Goal: Transaction & Acquisition: Purchase product/service

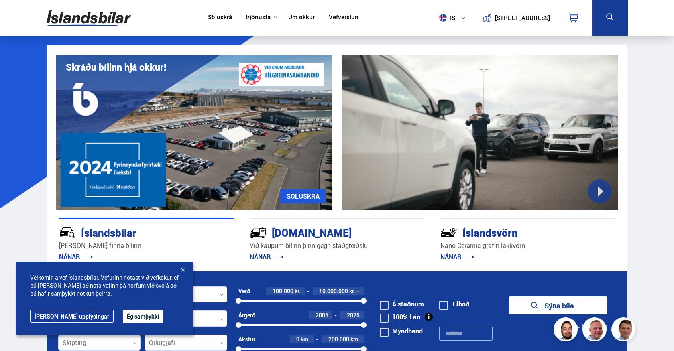
click at [123, 313] on button "Ég samþykki" at bounding box center [143, 316] width 41 height 13
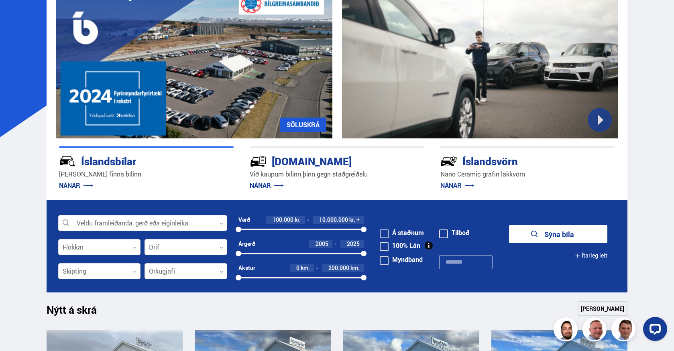
scroll to position [80, 0]
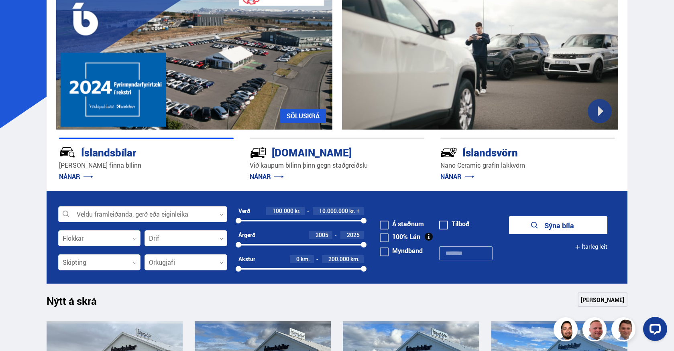
click at [220, 215] on icon at bounding box center [222, 215] width 4 height 4
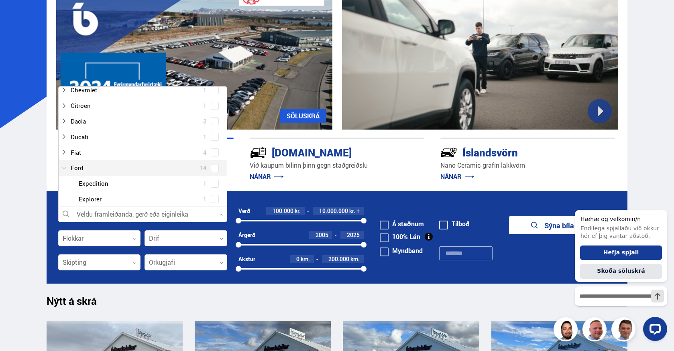
click at [83, 167] on div at bounding box center [135, 168] width 148 height 12
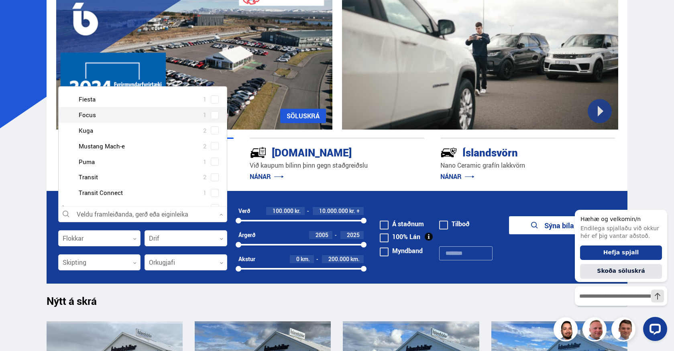
scroll to position [241, 0]
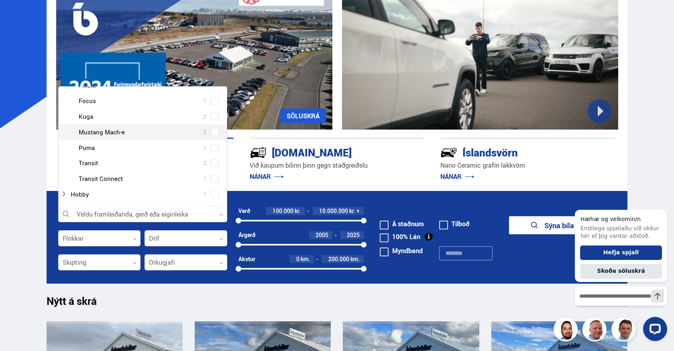
click at [119, 130] on div at bounding box center [151, 132] width 148 height 12
click at [213, 131] on span at bounding box center [214, 131] width 3 height 3
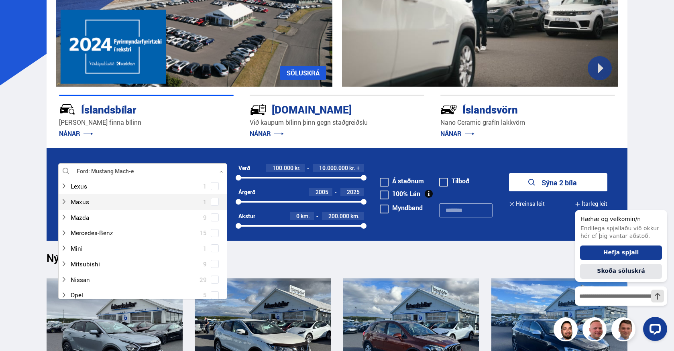
scroll to position [201, 0]
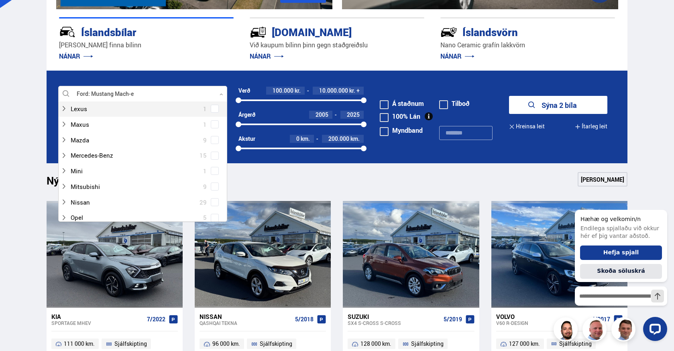
click at [169, 94] on div at bounding box center [142, 94] width 169 height 16
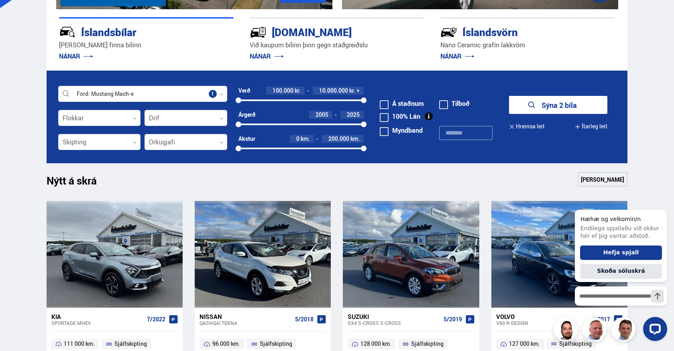
click at [560, 103] on button "Sýna 2 bíla" at bounding box center [558, 105] width 98 height 18
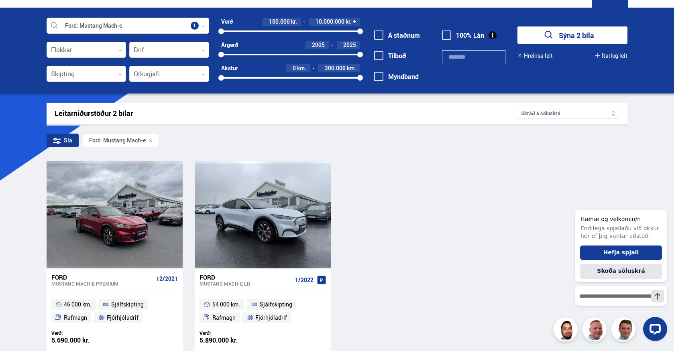
scroll to position [40, 0]
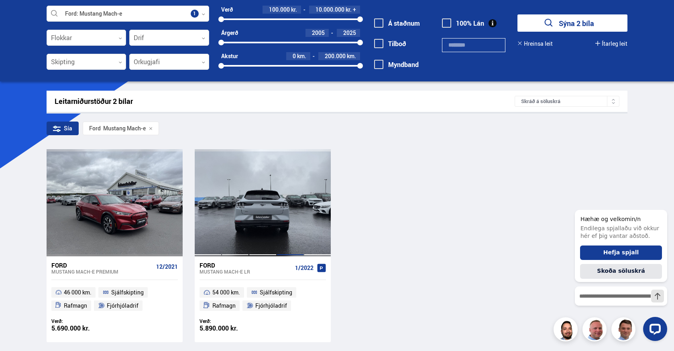
click at [289, 222] on div at bounding box center [290, 202] width 27 height 107
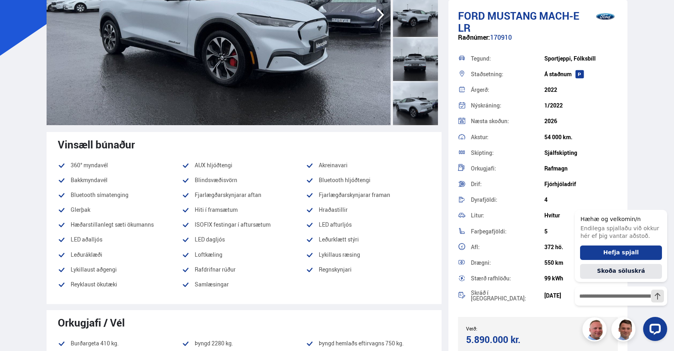
scroll to position [161, 0]
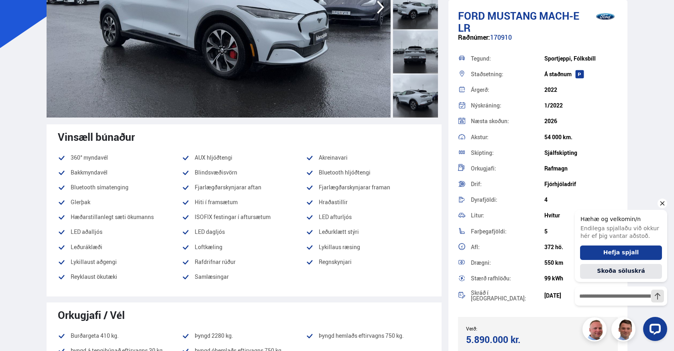
click at [663, 202] on icon "Hide greeting" at bounding box center [662, 203] width 4 height 4
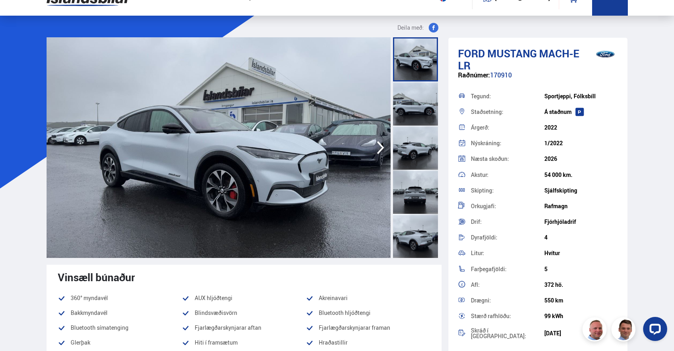
scroll to position [0, 0]
